Goal: Check status

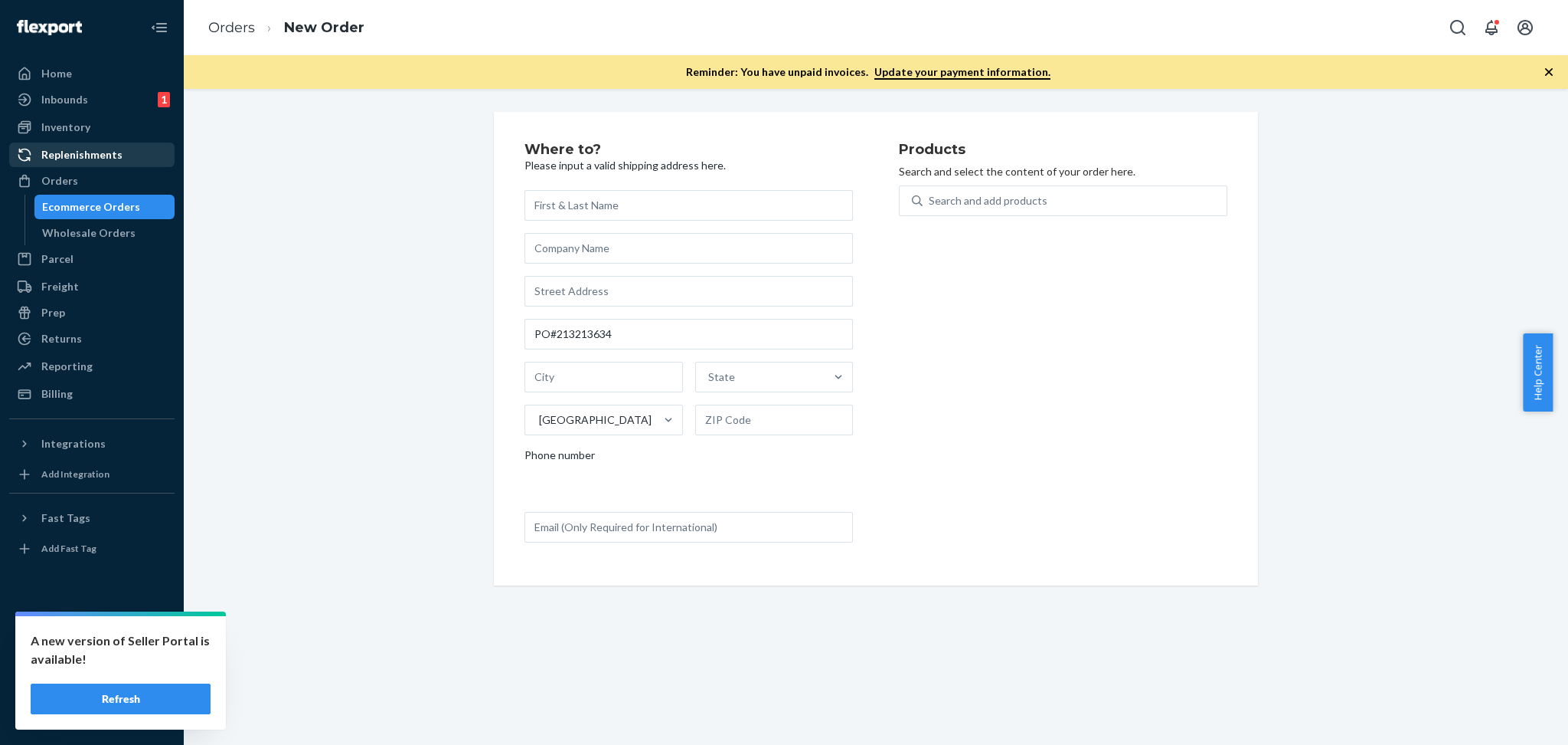
click at [291, 241] on div "Where to? Please input a valid shipping address here. PO#213213634 [GEOGRAPHIC_…" at bounding box center [876, 348] width 1362 height 473
click at [75, 97] on div "Inbounds" at bounding box center [65, 100] width 47 height 15
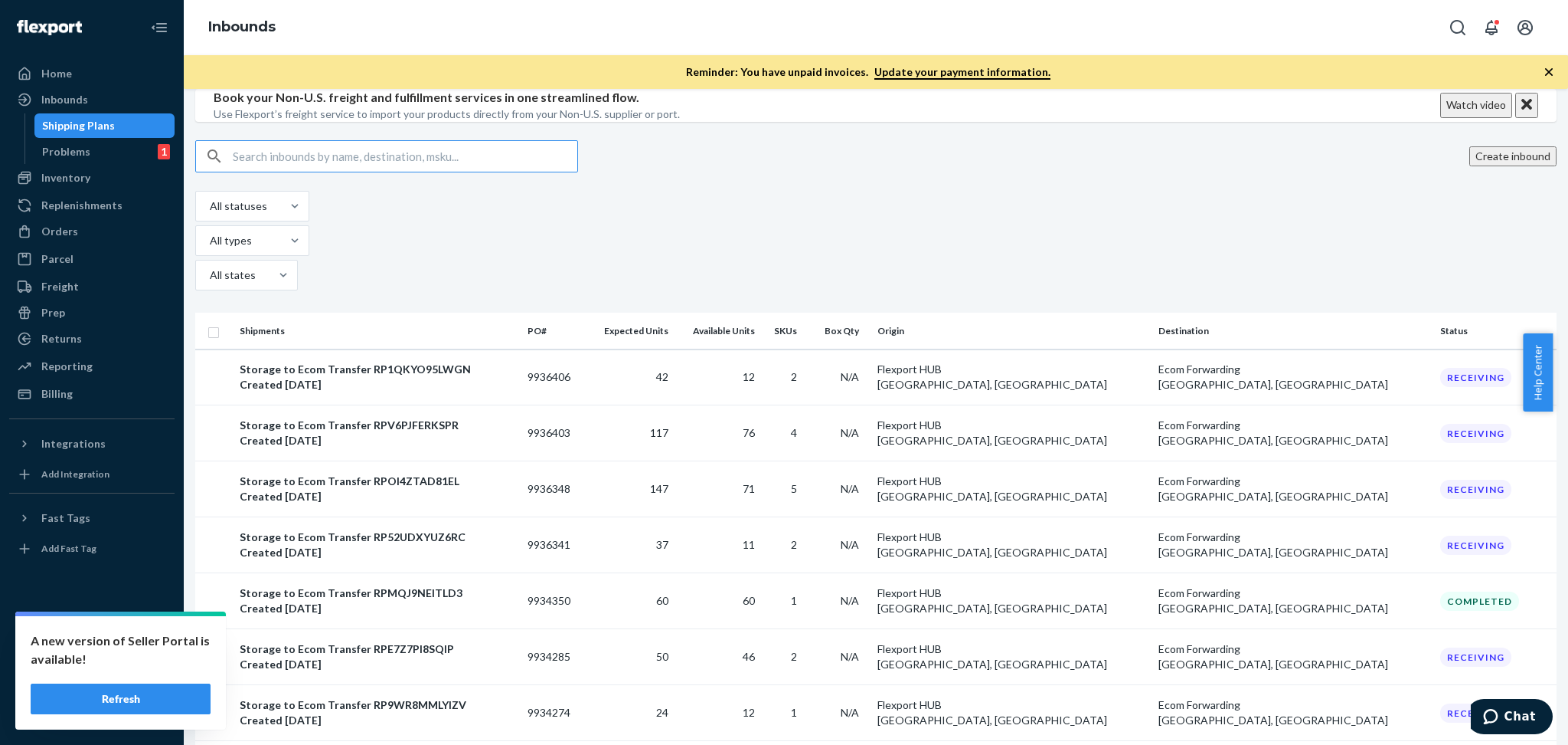
click at [190, 690] on div "A new version of Seller Portal is available! Refresh Home Inbounds Shipping Pla…" at bounding box center [784, 372] width 1568 height 745
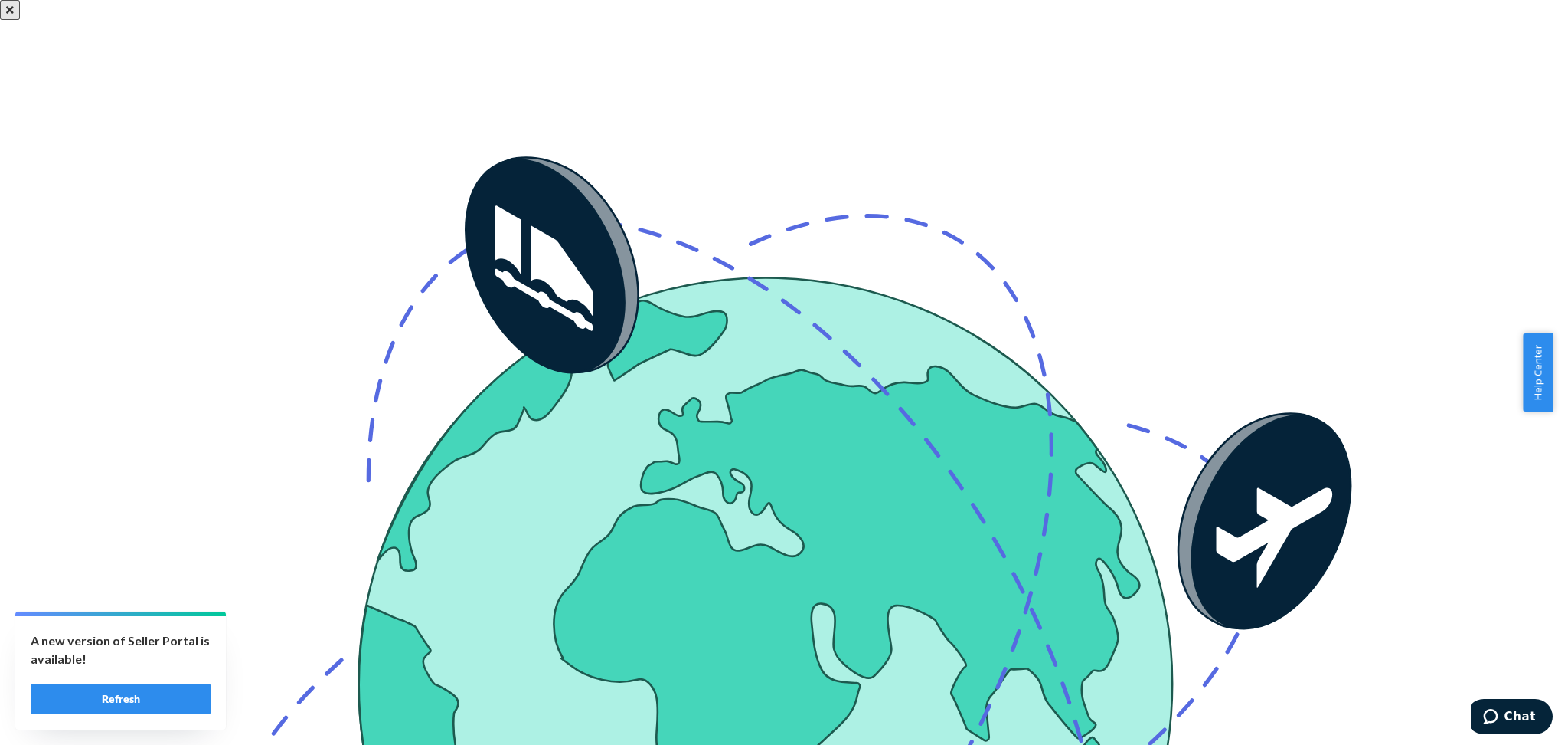
click at [13, 13] on icon "Close" at bounding box center [9, 9] width 8 height 8
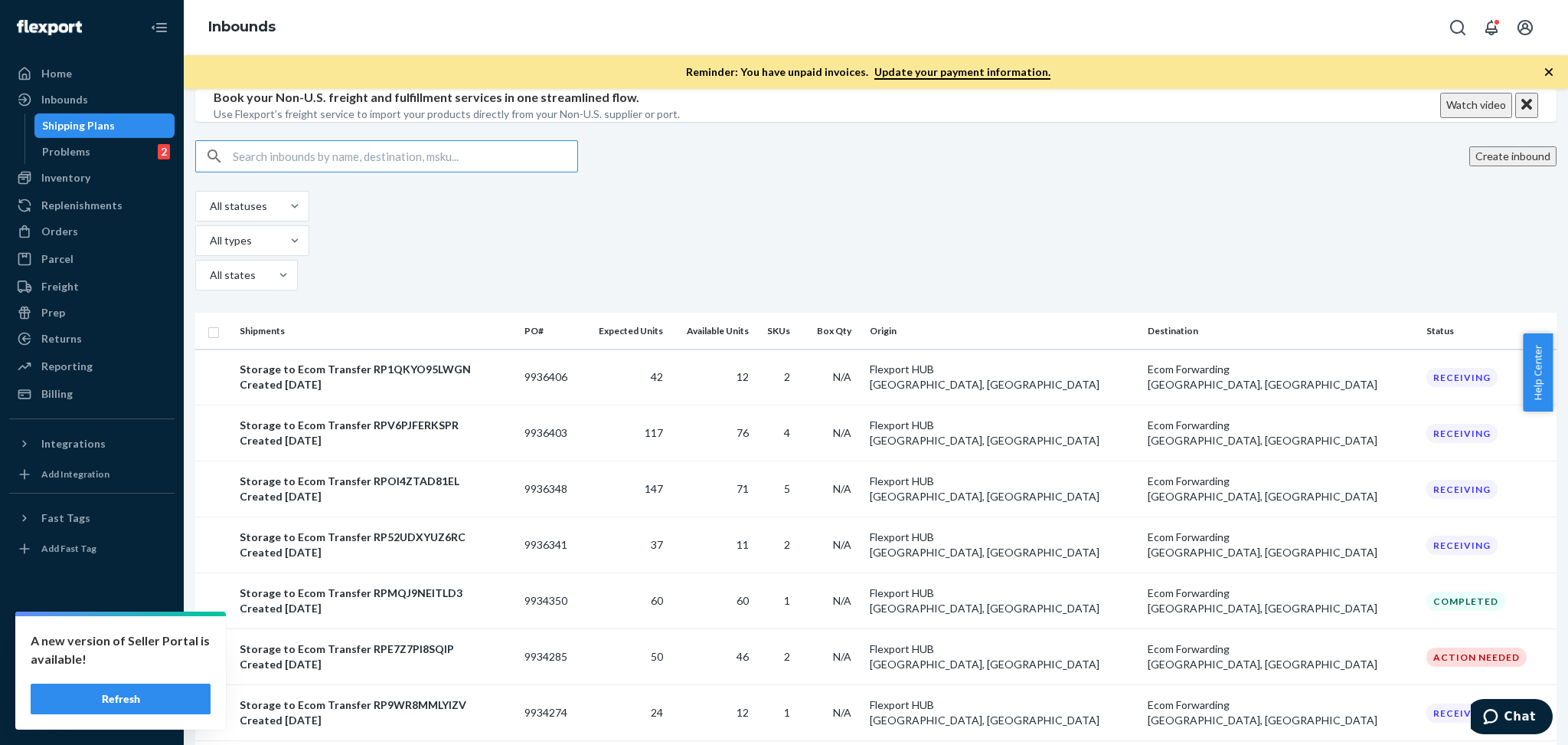
click at [418, 172] on input "text" at bounding box center [405, 156] width 345 height 31
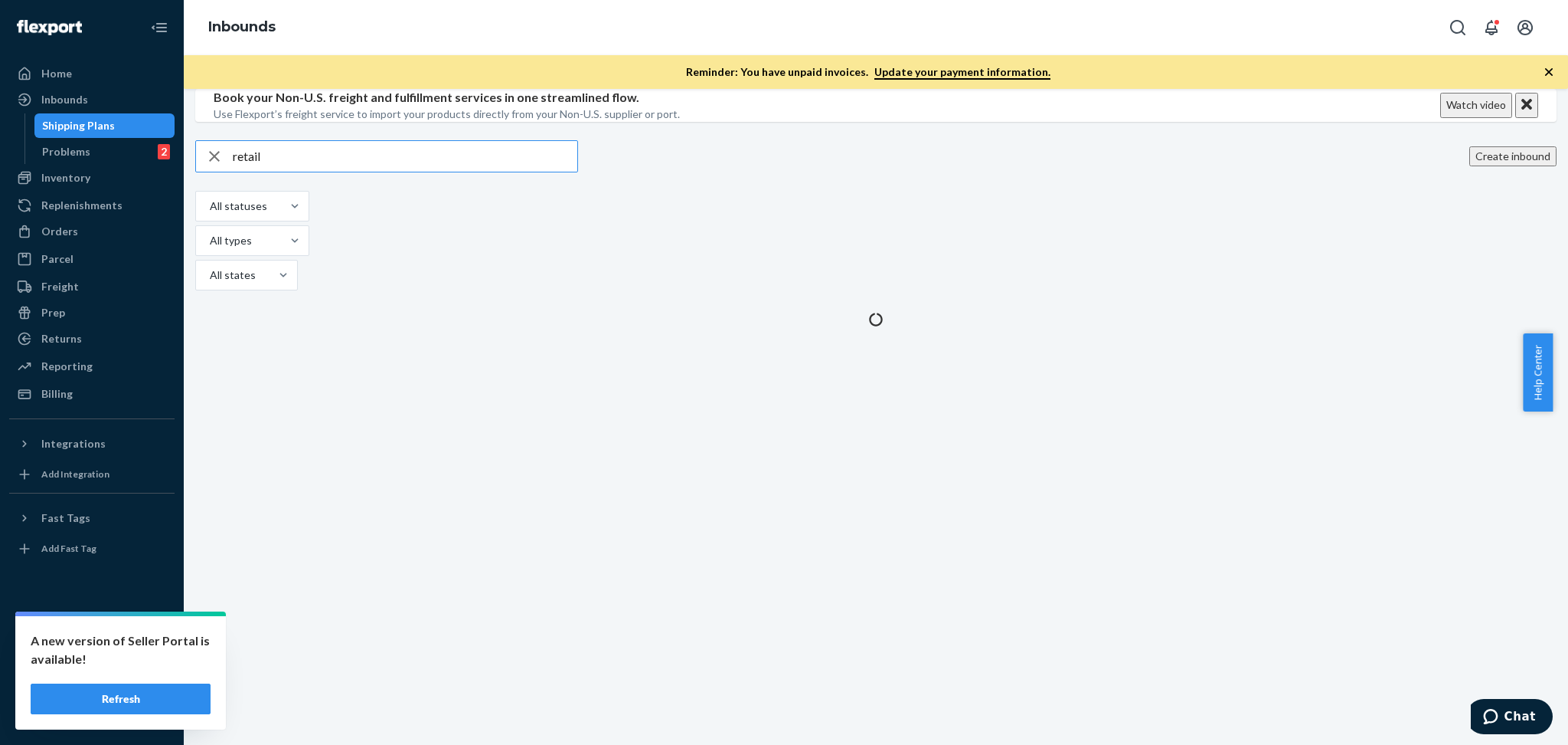
type input "retail"
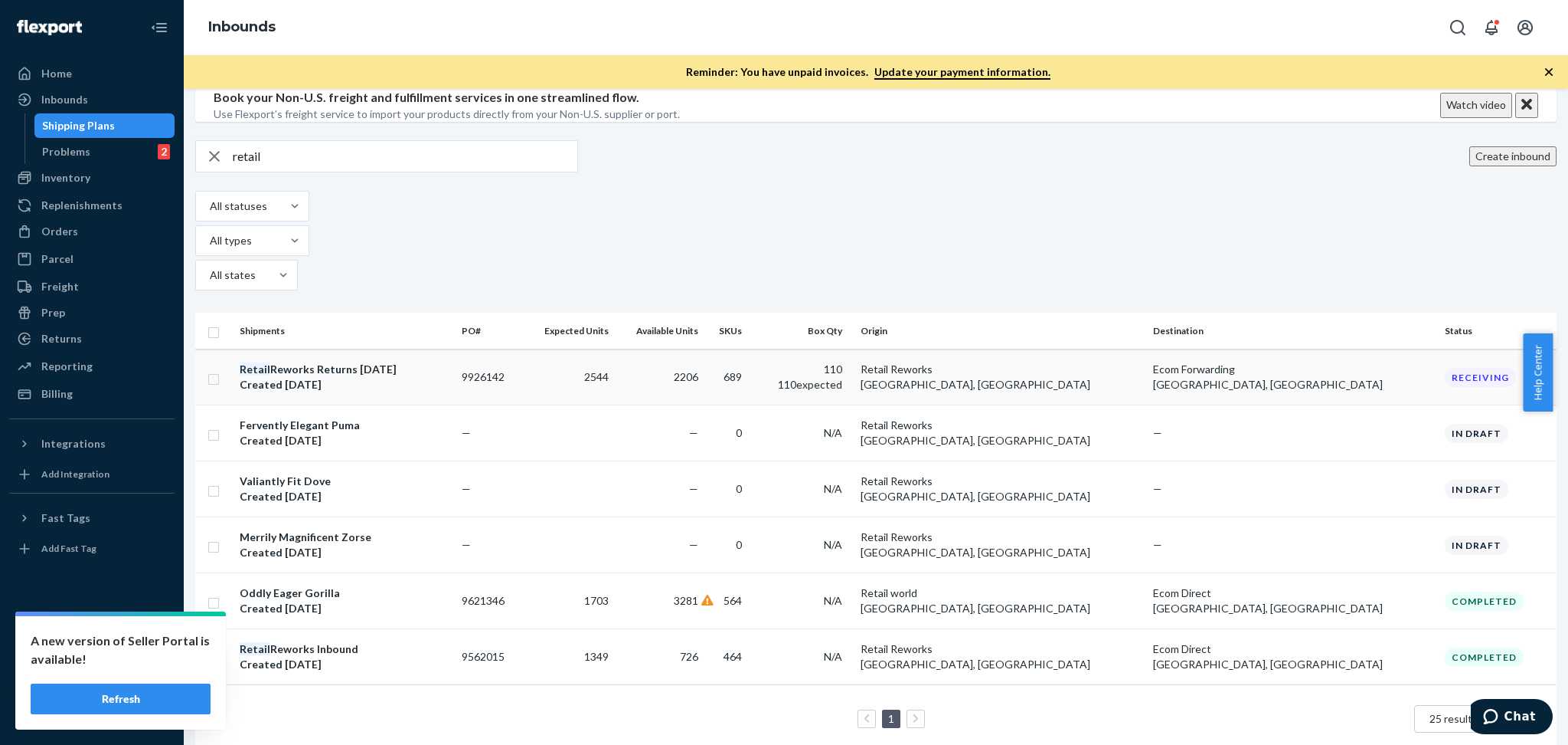
click at [354, 377] on div "Retail Reworks Returns Sep2025" at bounding box center [318, 369] width 157 height 15
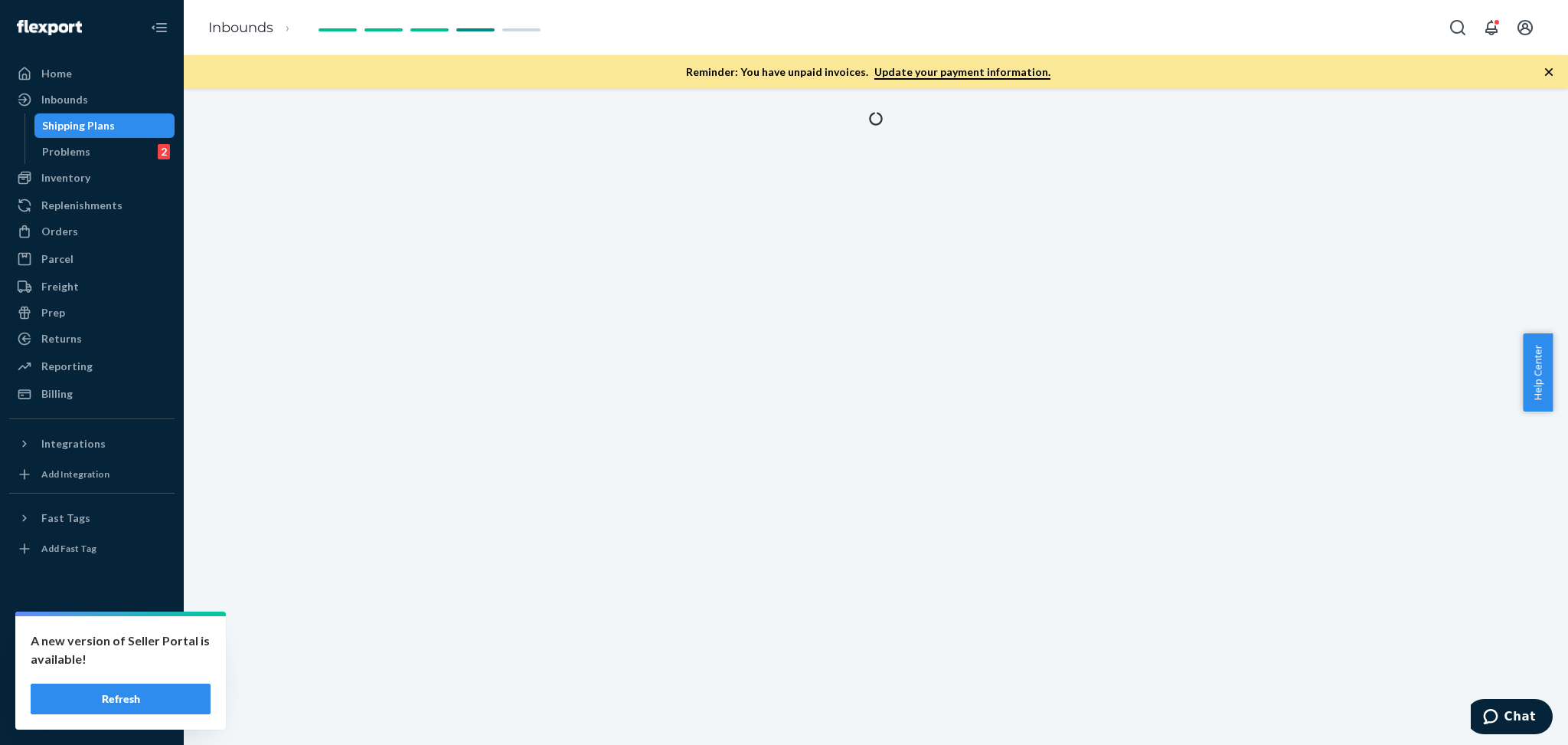
click at [156, 701] on button "Refresh" at bounding box center [121, 699] width 180 height 31
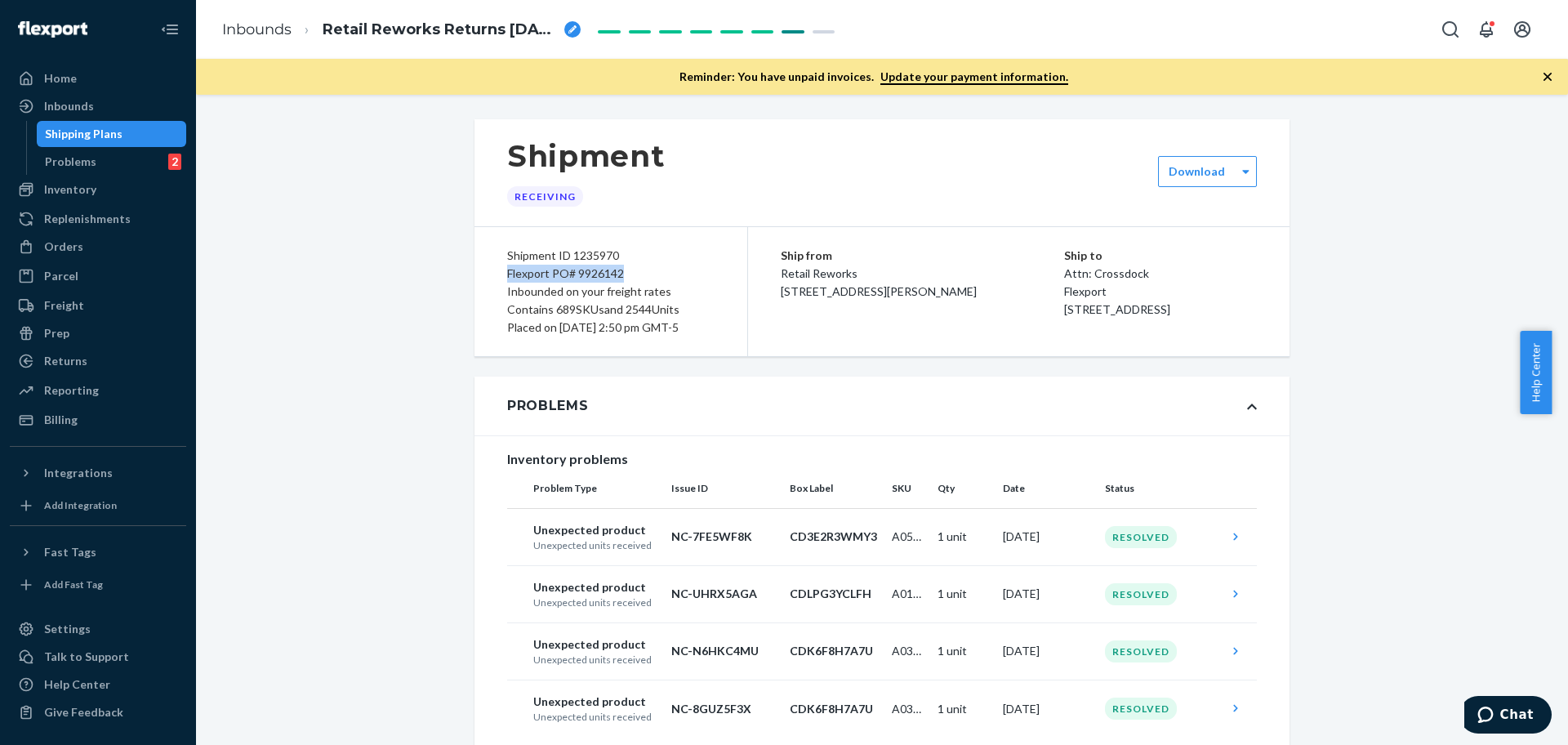
drag, startPoint x: 632, startPoint y: 268, endPoint x: 503, endPoint y: 273, distance: 129.1
click at [507, 273] on div "Flexport PO# 9926142" at bounding box center [611, 274] width 208 height 18
copy div "Flexport PO# 9926142"
